Goal: Task Accomplishment & Management: Use online tool/utility

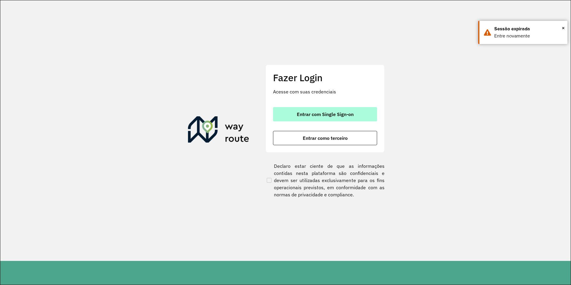
click at [331, 114] on span "Entrar com Single Sign-on" at bounding box center [325, 114] width 57 height 5
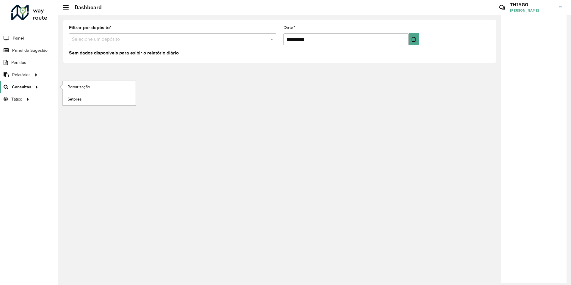
click at [24, 88] on span "Consultas" at bounding box center [21, 87] width 19 height 6
click at [100, 87] on link "Roteirização" at bounding box center [99, 87] width 73 height 12
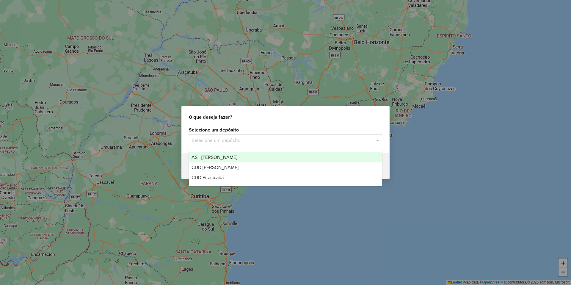
click at [232, 142] on input "text" at bounding box center [280, 140] width 176 height 7
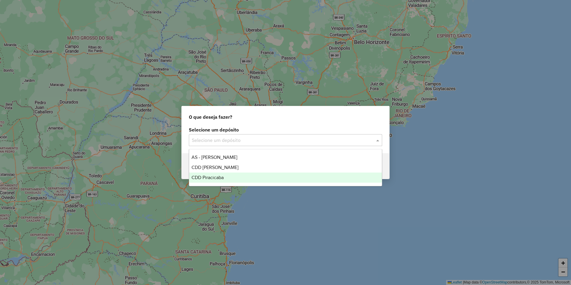
click at [226, 177] on div "CDD Piracicaba" at bounding box center [285, 178] width 193 height 10
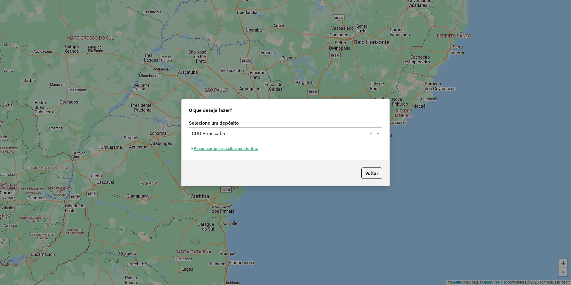
click at [242, 148] on button "Pesquisar por sessões existentes" at bounding box center [225, 148] width 72 height 9
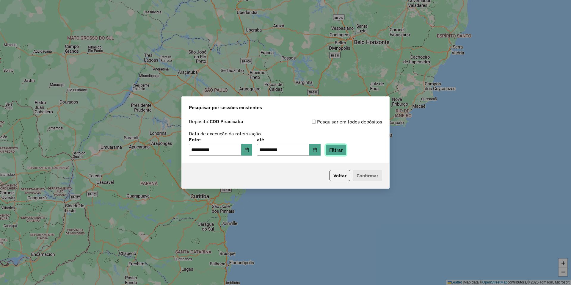
click at [343, 148] on button "Filtrar" at bounding box center [336, 149] width 21 height 11
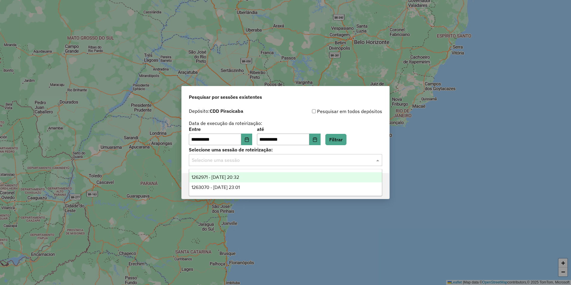
click at [241, 160] on input "text" at bounding box center [280, 160] width 176 height 7
click at [239, 176] on span "1262971 - 10/09/2025 20:32" at bounding box center [216, 177] width 48 height 5
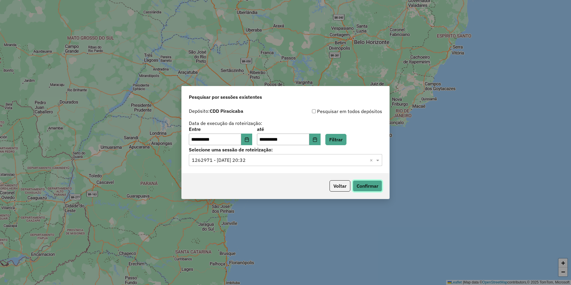
click at [370, 186] on button "Confirmar" at bounding box center [367, 185] width 29 height 11
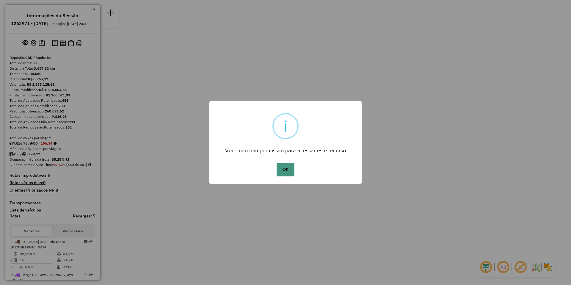
click at [290, 173] on button "OK" at bounding box center [286, 170] width 18 height 14
